Goal: Task Accomplishment & Management: Manage account settings

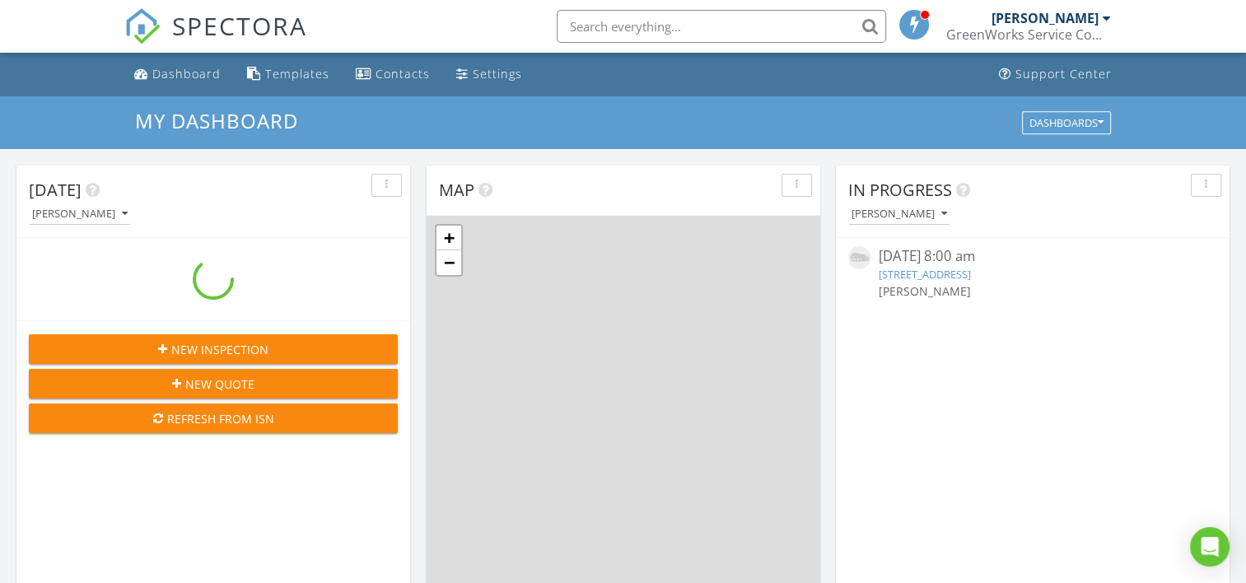
scroll to position [1525, 1272]
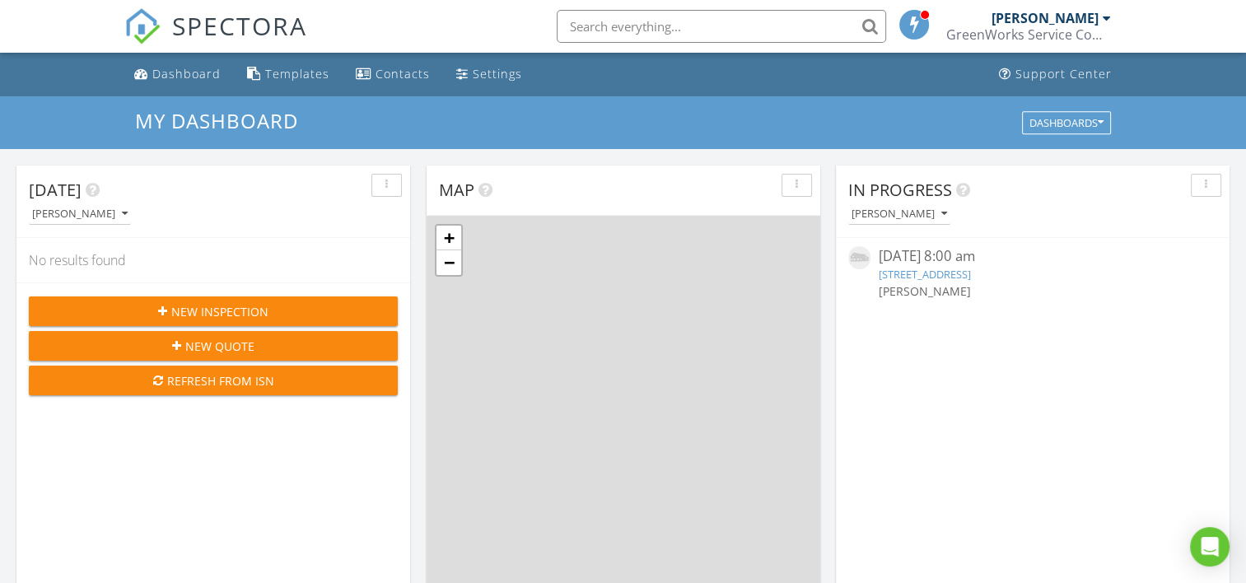
click at [919, 274] on link "2603 W South St, Alvin, TX 77511" at bounding box center [925, 274] width 92 height 15
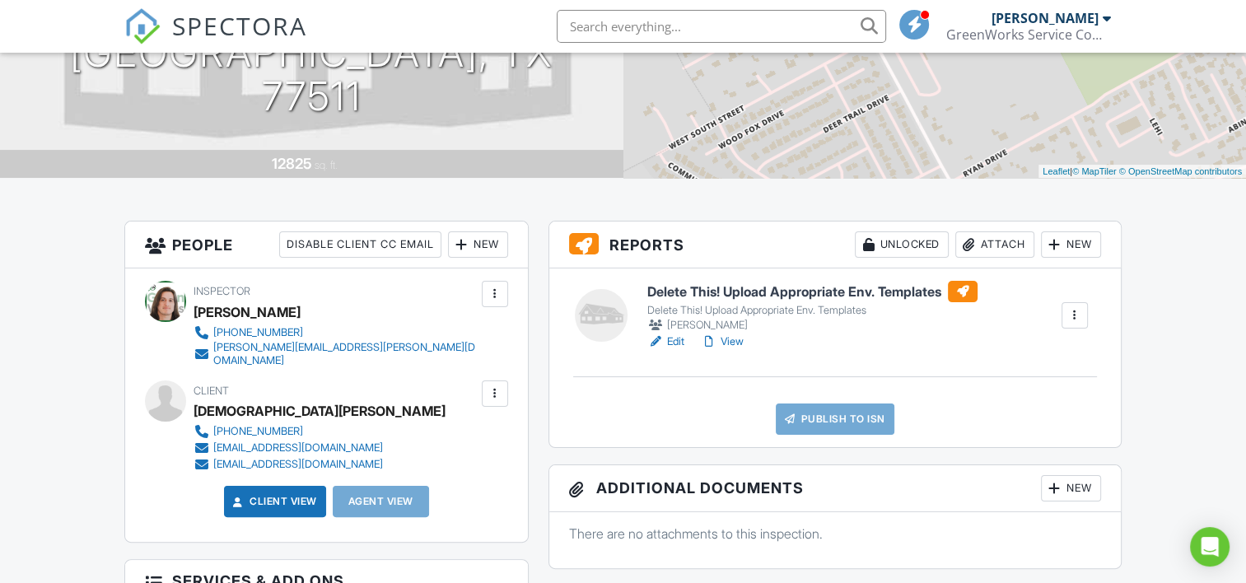
click at [1058, 249] on div at bounding box center [1055, 244] width 16 height 16
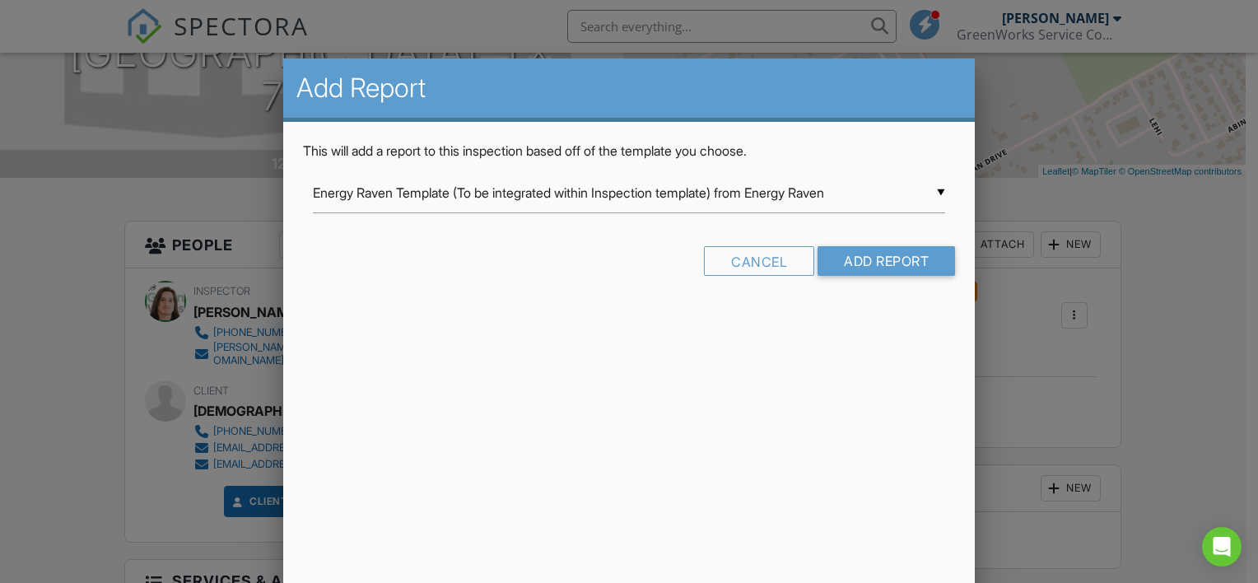
click at [937, 198] on div "▼ Energy Raven Template (To be integrated within Inspection template) from Ener…" at bounding box center [629, 193] width 633 height 40
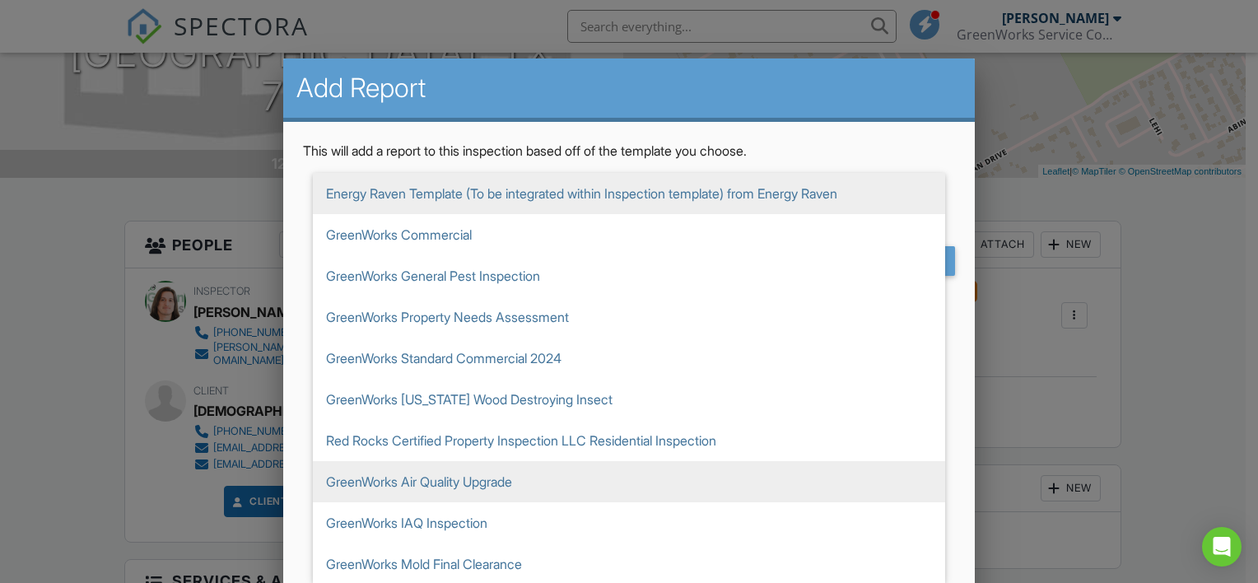
click at [431, 477] on span "GreenWorks Air Quality Upgrade" at bounding box center [629, 481] width 633 height 41
type input "GreenWorks Air Quality Upgrade"
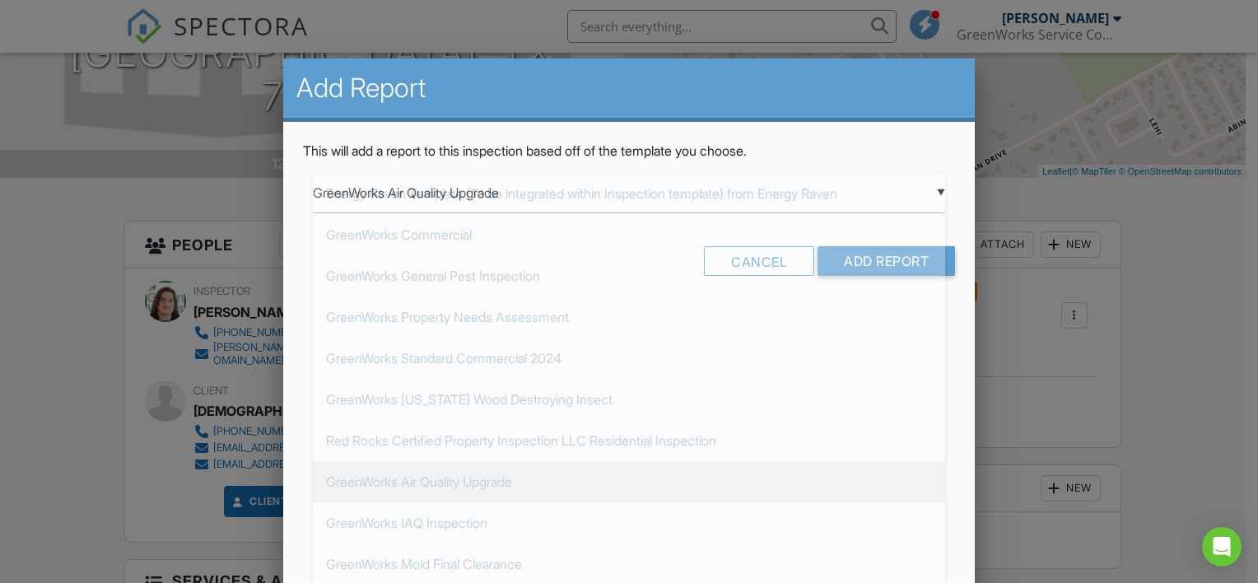
scroll to position [288, 0]
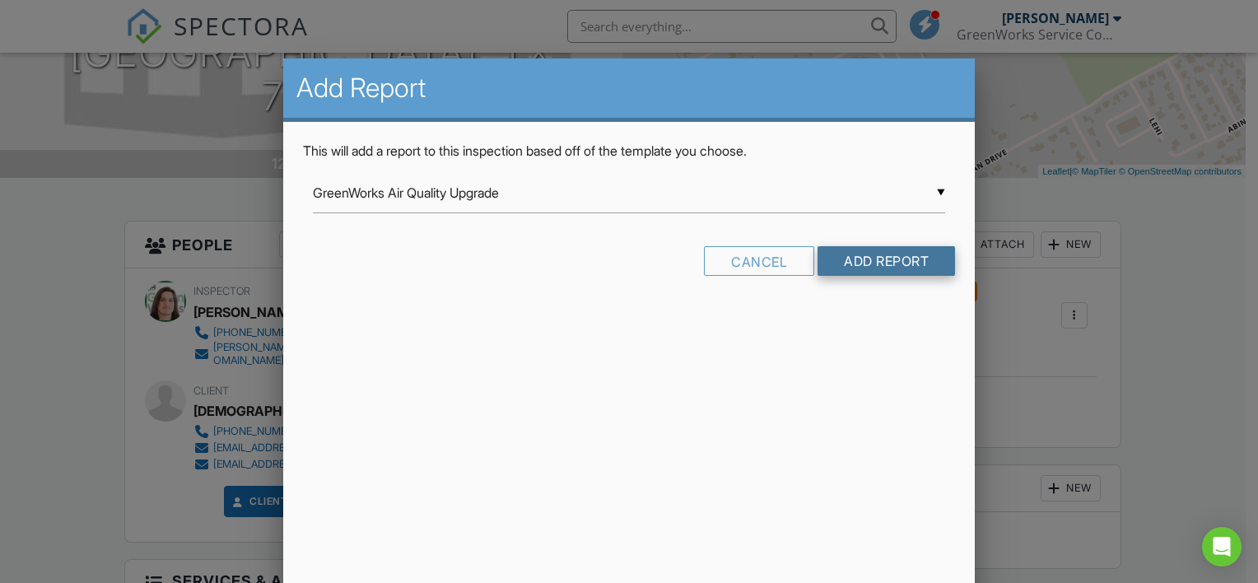
click at [842, 264] on input "Add Report" at bounding box center [887, 261] width 138 height 30
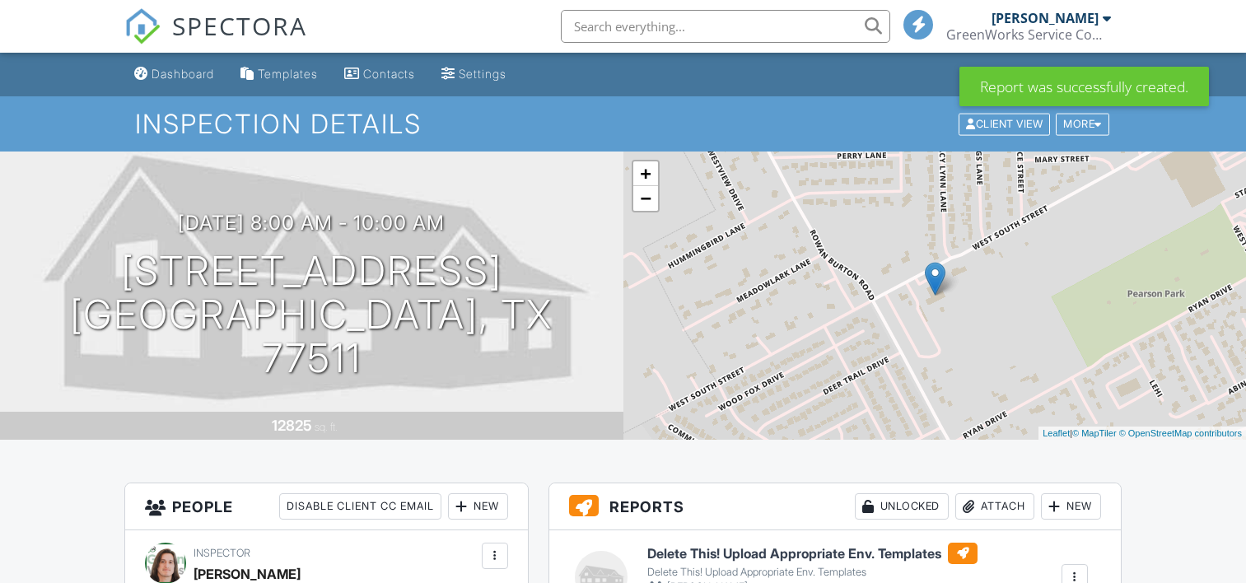
click at [1072, 569] on div at bounding box center [1075, 577] width 16 height 16
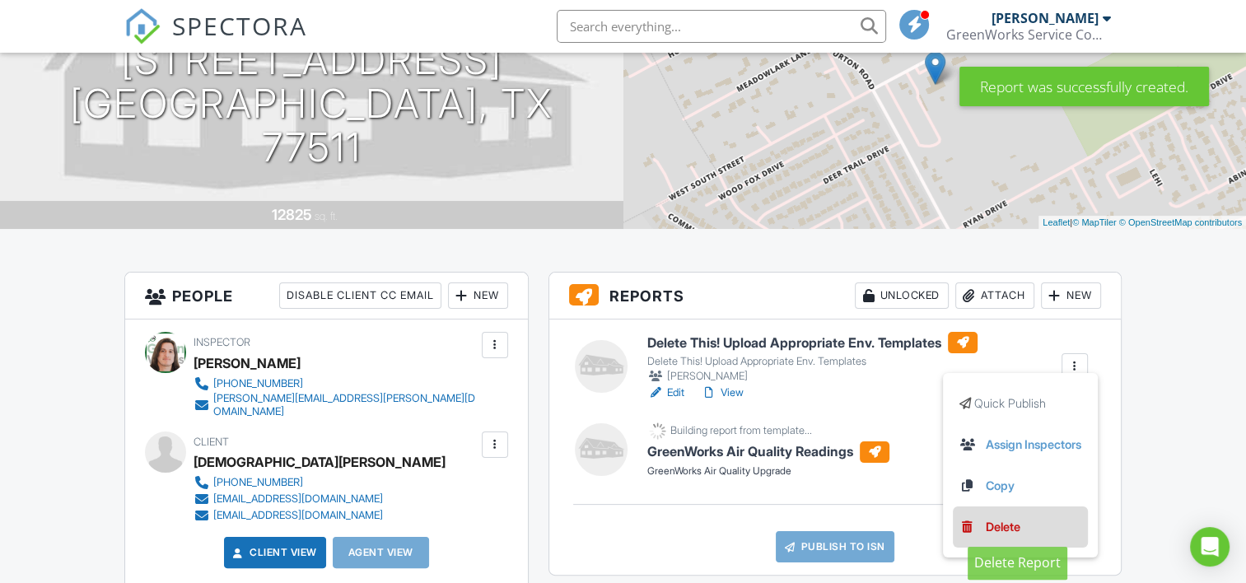
click at [989, 530] on div "Delete" at bounding box center [1003, 527] width 35 height 18
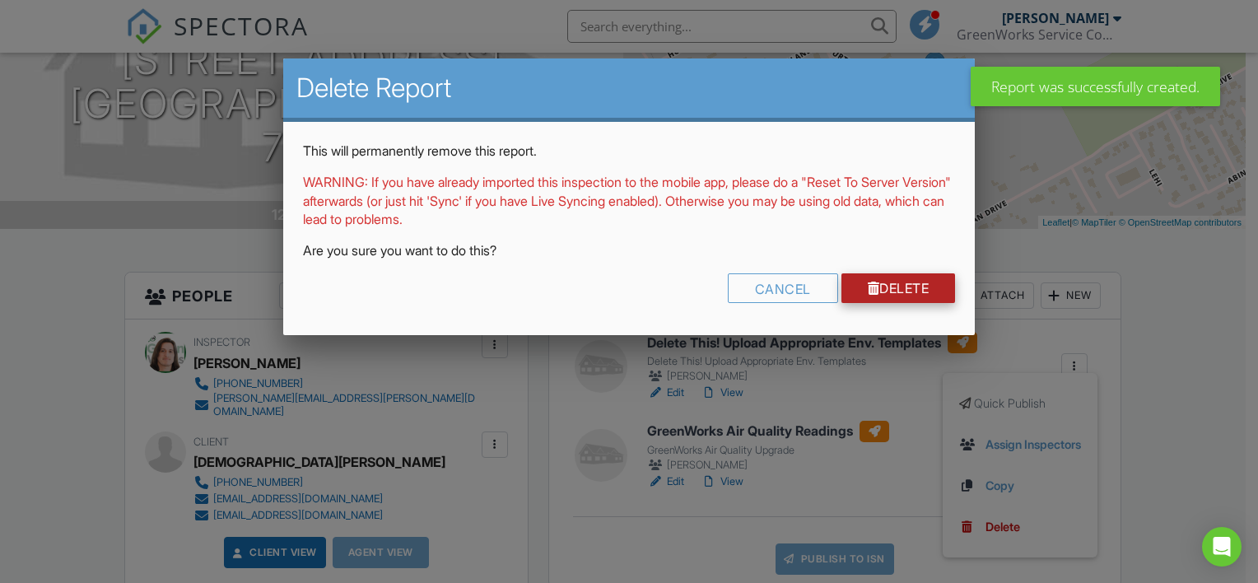
drag, startPoint x: 853, startPoint y: 286, endPoint x: 841, endPoint y: 290, distance: 13.0
click at [842, 290] on link "Delete" at bounding box center [899, 288] width 114 height 30
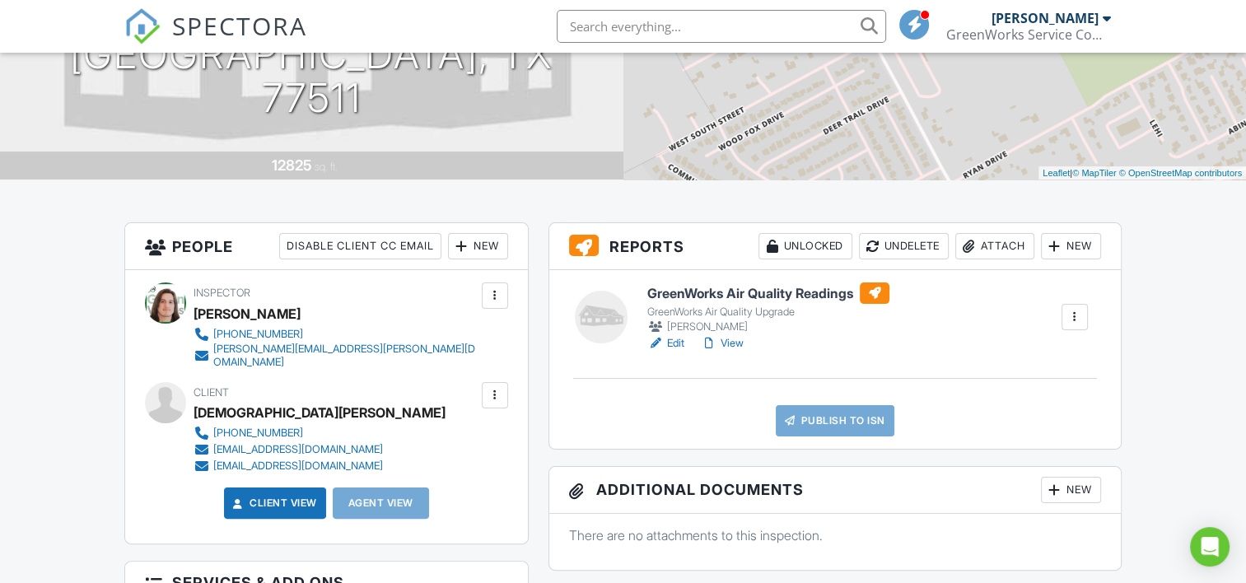
click at [1082, 316] on div at bounding box center [1075, 317] width 16 height 16
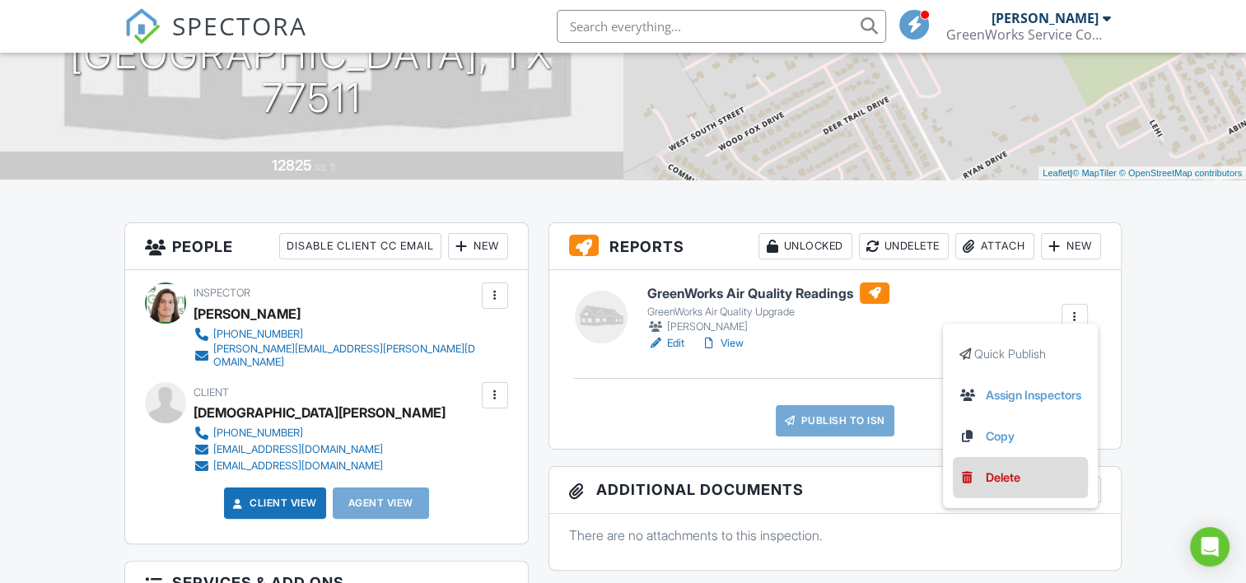
click at [960, 478] on div at bounding box center [968, 477] width 16 height 16
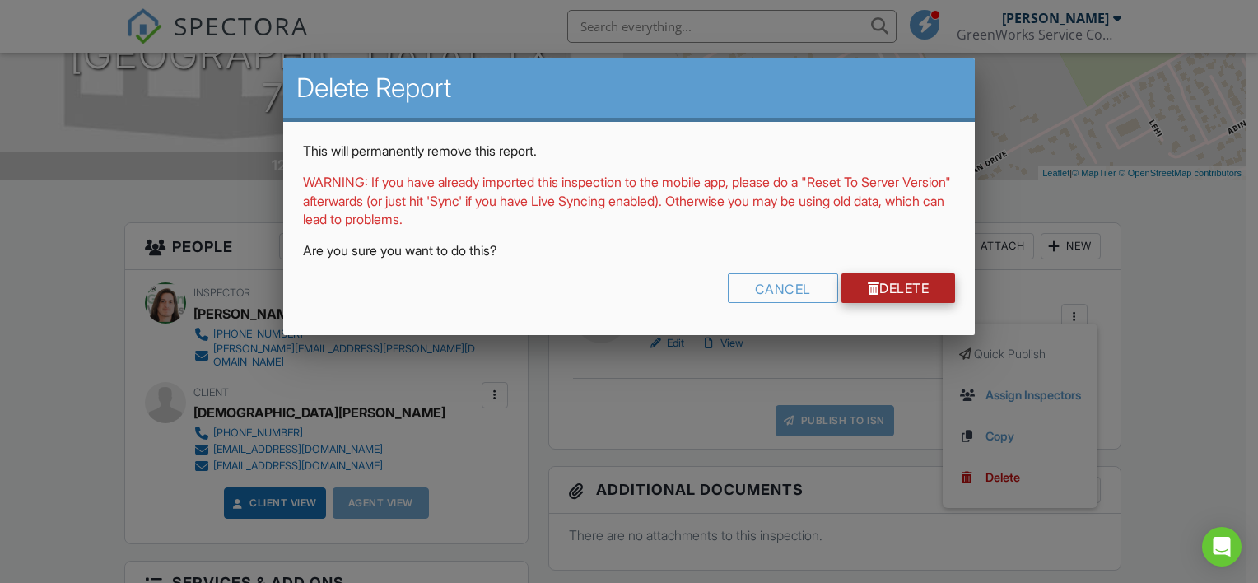
click at [883, 290] on link "Delete" at bounding box center [899, 288] width 114 height 30
